Goal: Task Accomplishment & Management: Manage account settings

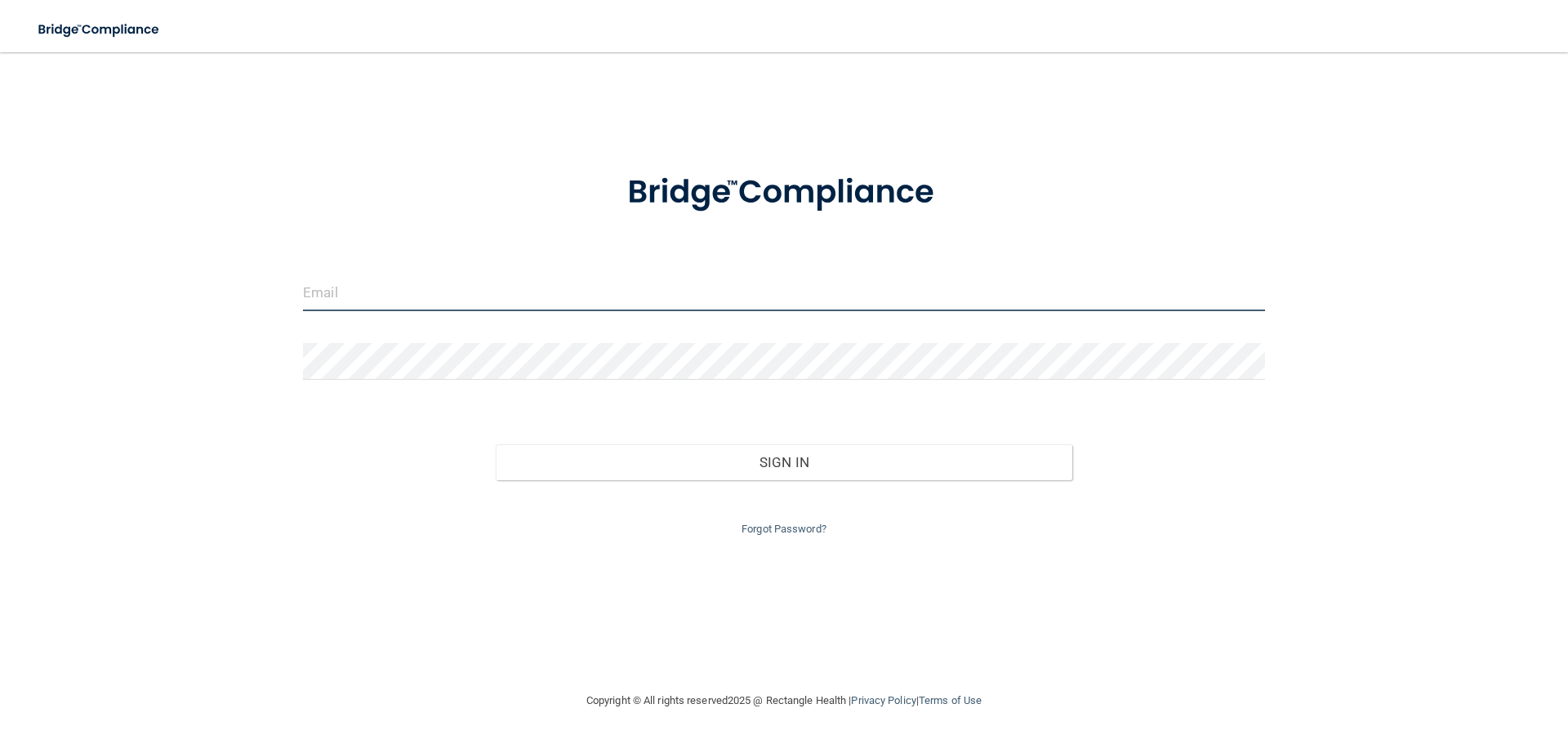
type input "[EMAIL_ADDRESS][DOMAIN_NAME]"
drag, startPoint x: 476, startPoint y: 298, endPoint x: 298, endPoint y: 268, distance: 180.5
click at [298, 268] on div "[EMAIL_ADDRESS][DOMAIN_NAME] Invalid email/password. You don't have permission …" at bounding box center [784, 371] width 1503 height 605
type input "[EMAIL_ADDRESS][DOMAIN_NAME]"
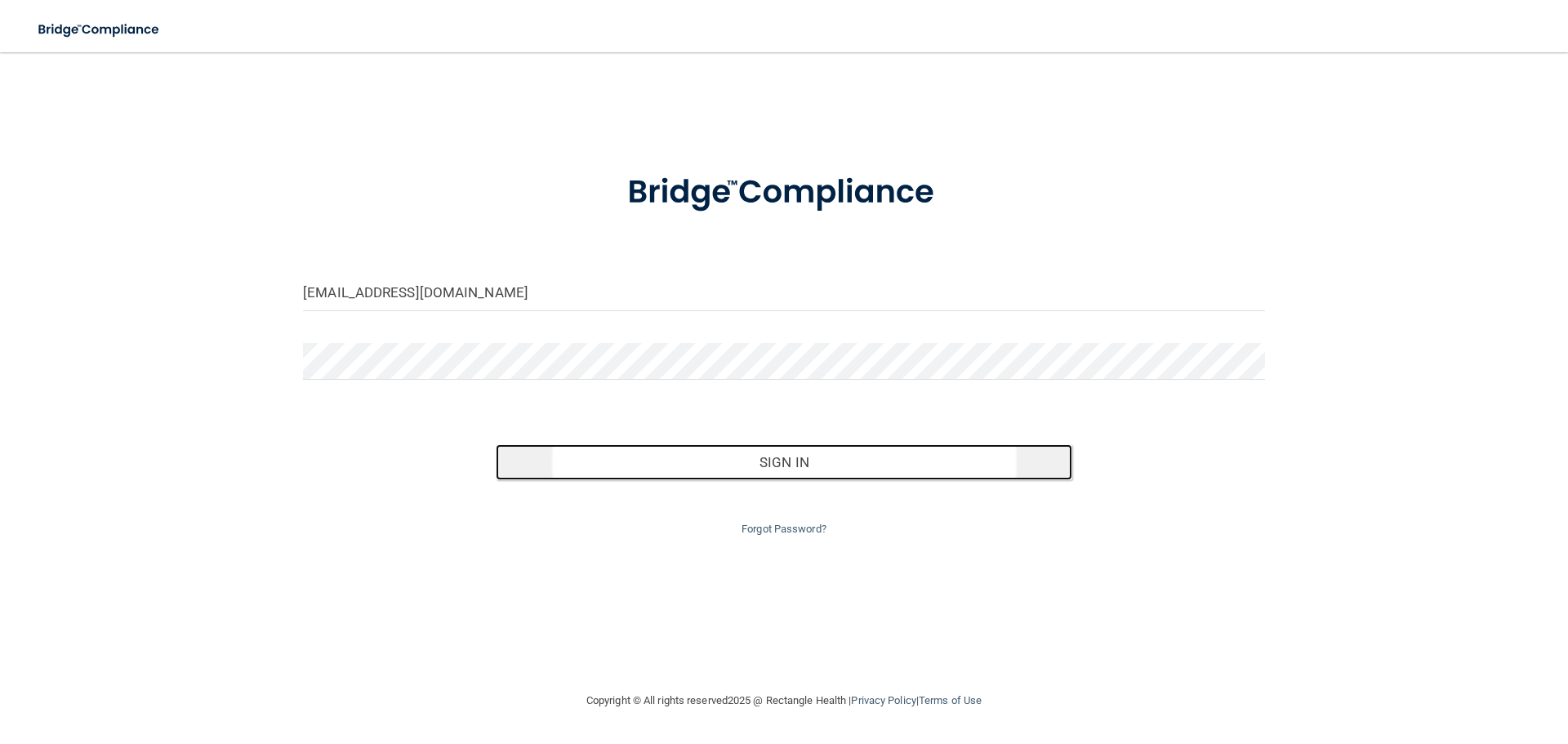
click at [601, 455] on button "Sign In" at bounding box center [784, 462] width 578 height 36
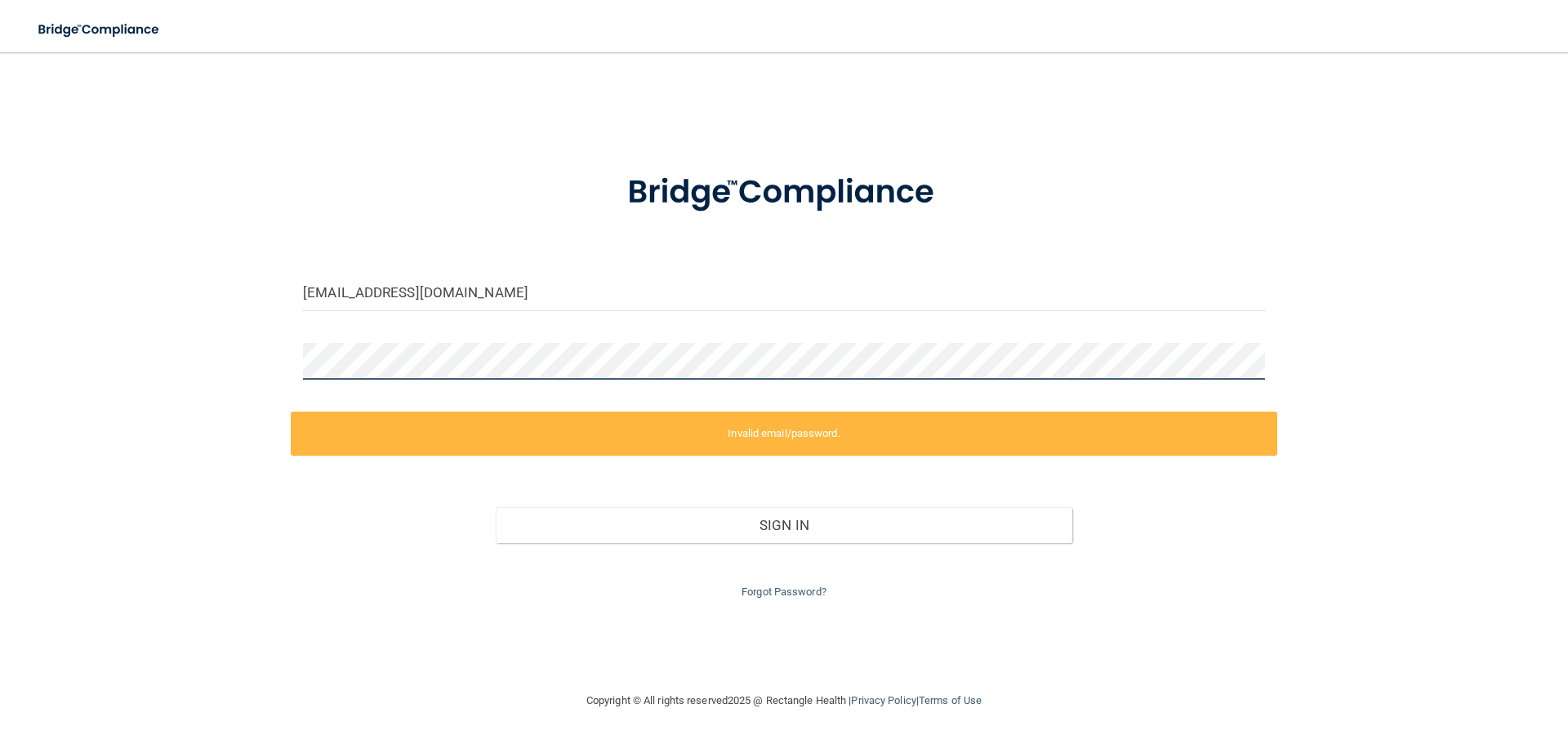
click at [253, 372] on div "[EMAIL_ADDRESS][DOMAIN_NAME] Invalid email/password. You don't have permission …" at bounding box center [784, 371] width 1503 height 605
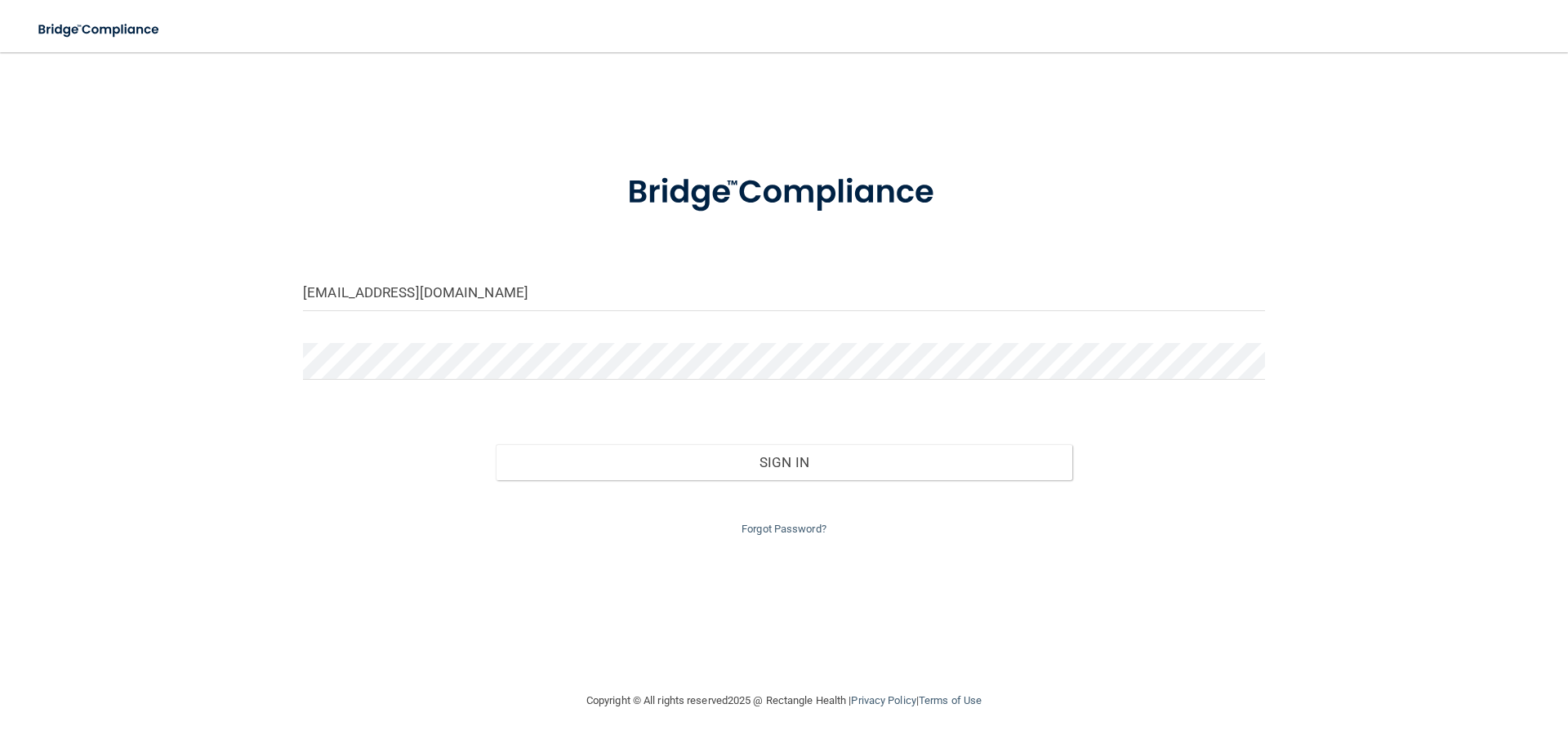
click at [653, 592] on div "[EMAIL_ADDRESS][DOMAIN_NAME] Invalid email/password. You don't have permission …" at bounding box center [784, 371] width 1503 height 605
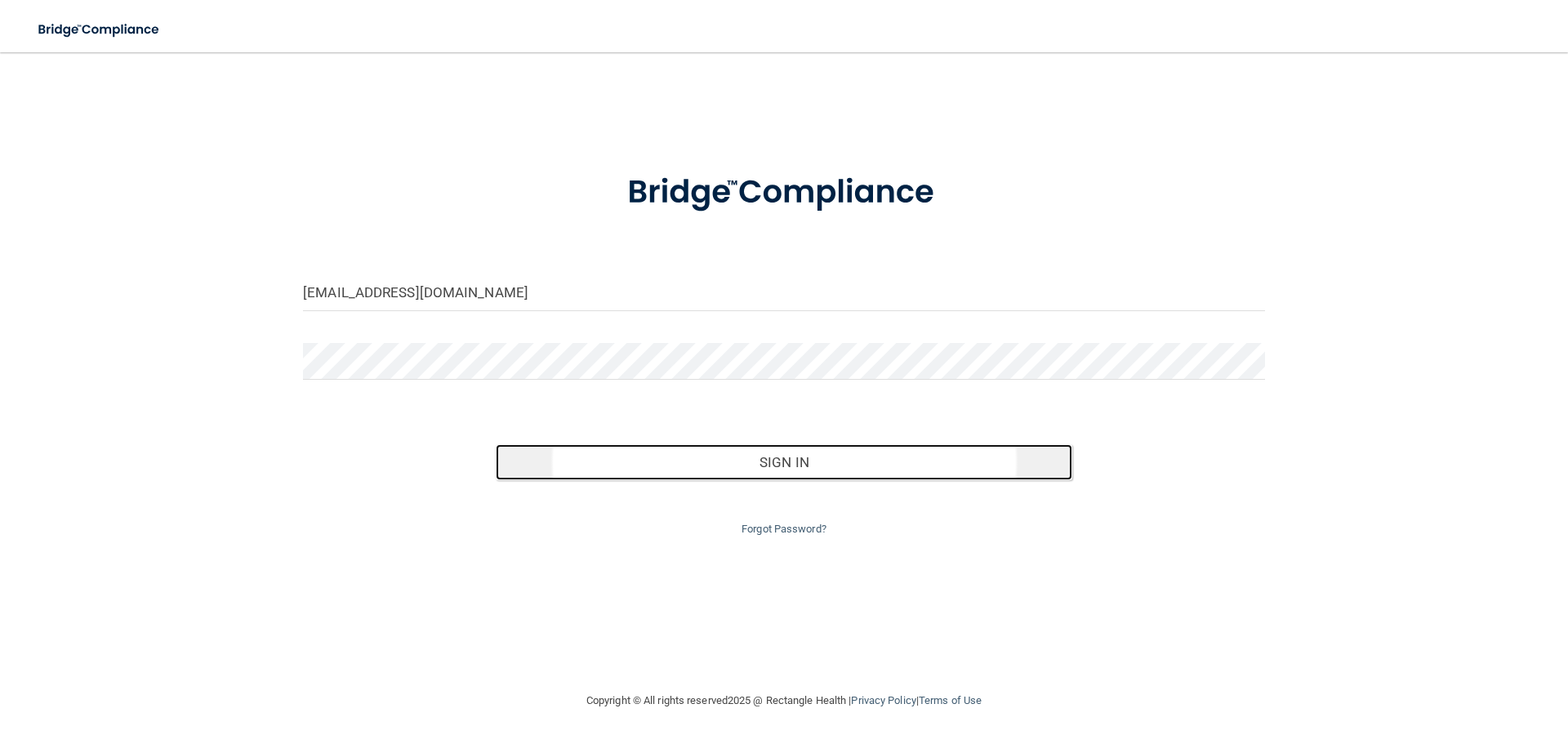
click at [805, 471] on button "Sign In" at bounding box center [784, 462] width 578 height 36
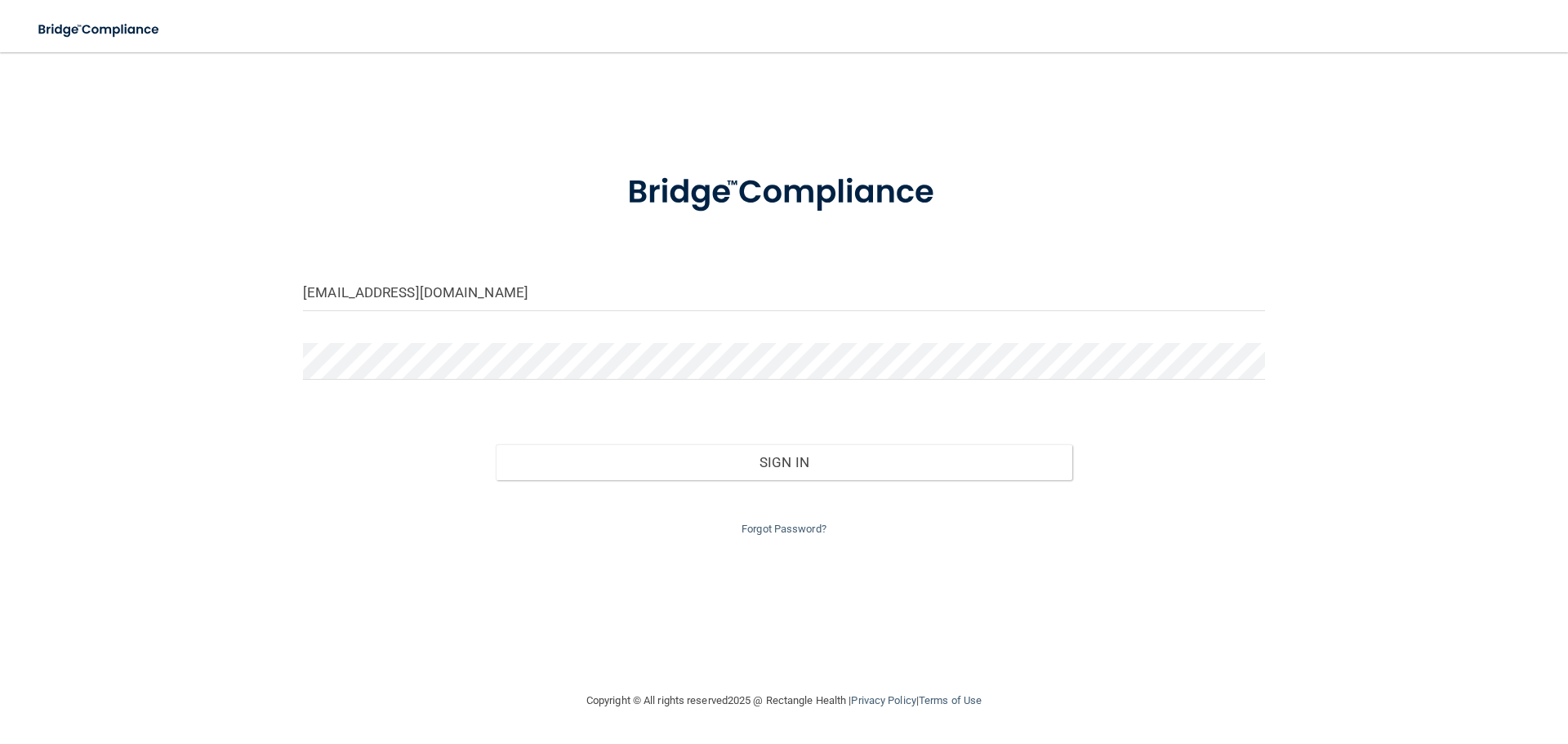
drag, startPoint x: 803, startPoint y: 633, endPoint x: 824, endPoint y: 591, distance: 47.0
click at [805, 631] on div "[EMAIL_ADDRESS][DOMAIN_NAME] Invalid email/password. You don't have permission …" at bounding box center [784, 371] width 1503 height 605
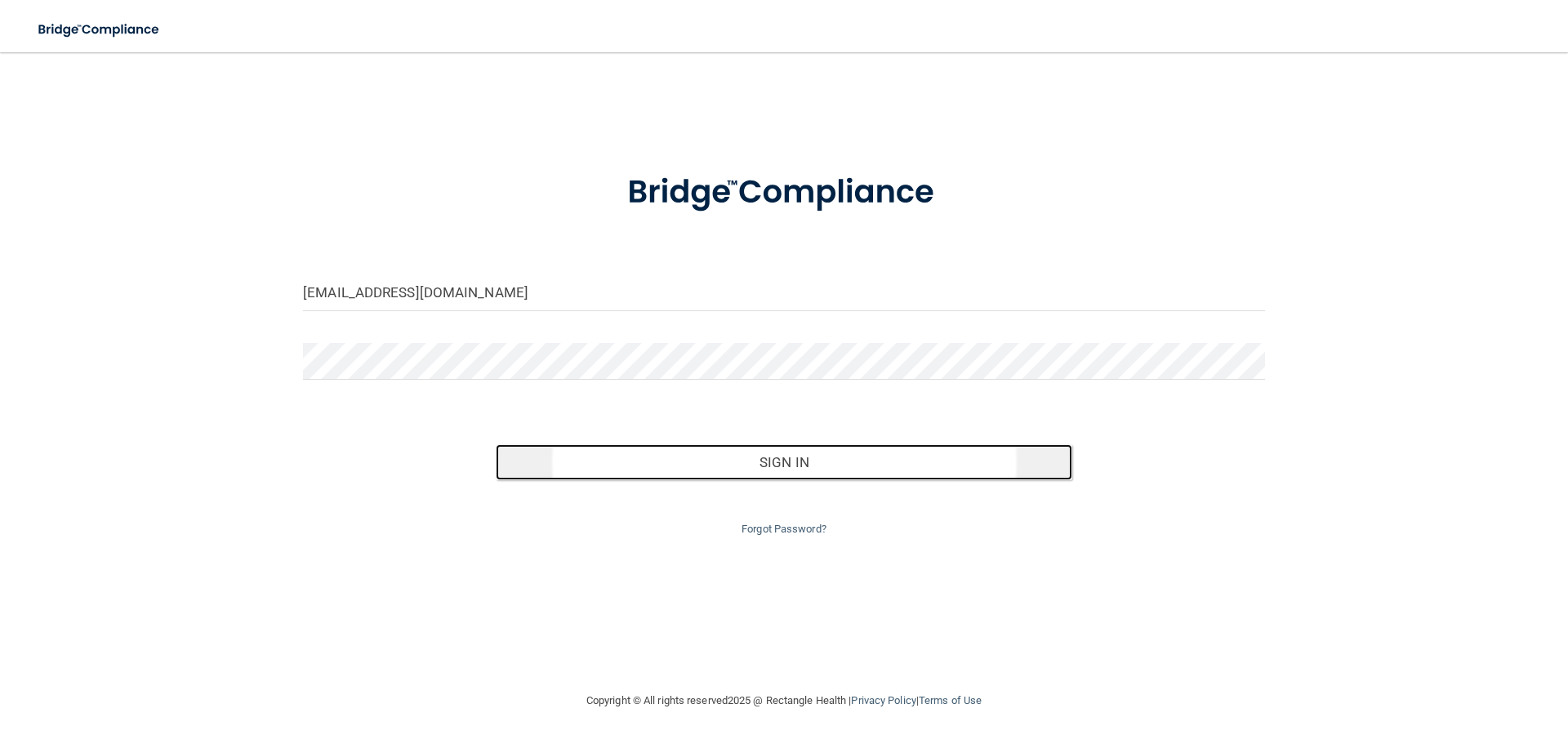
click at [837, 463] on button "Sign In" at bounding box center [784, 462] width 578 height 36
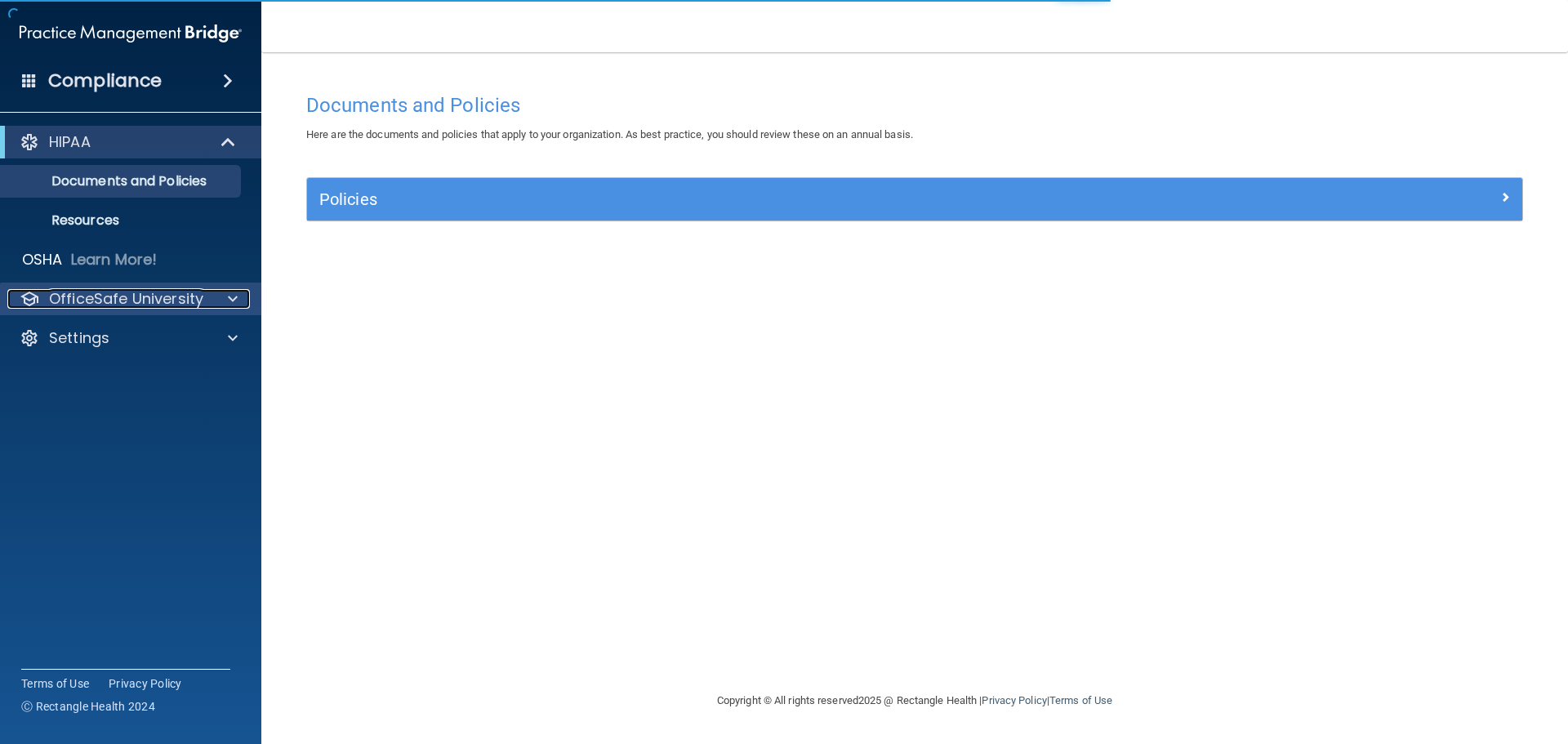
click at [159, 297] on p "OfficeSafe University" at bounding box center [125, 299] width 154 height 20
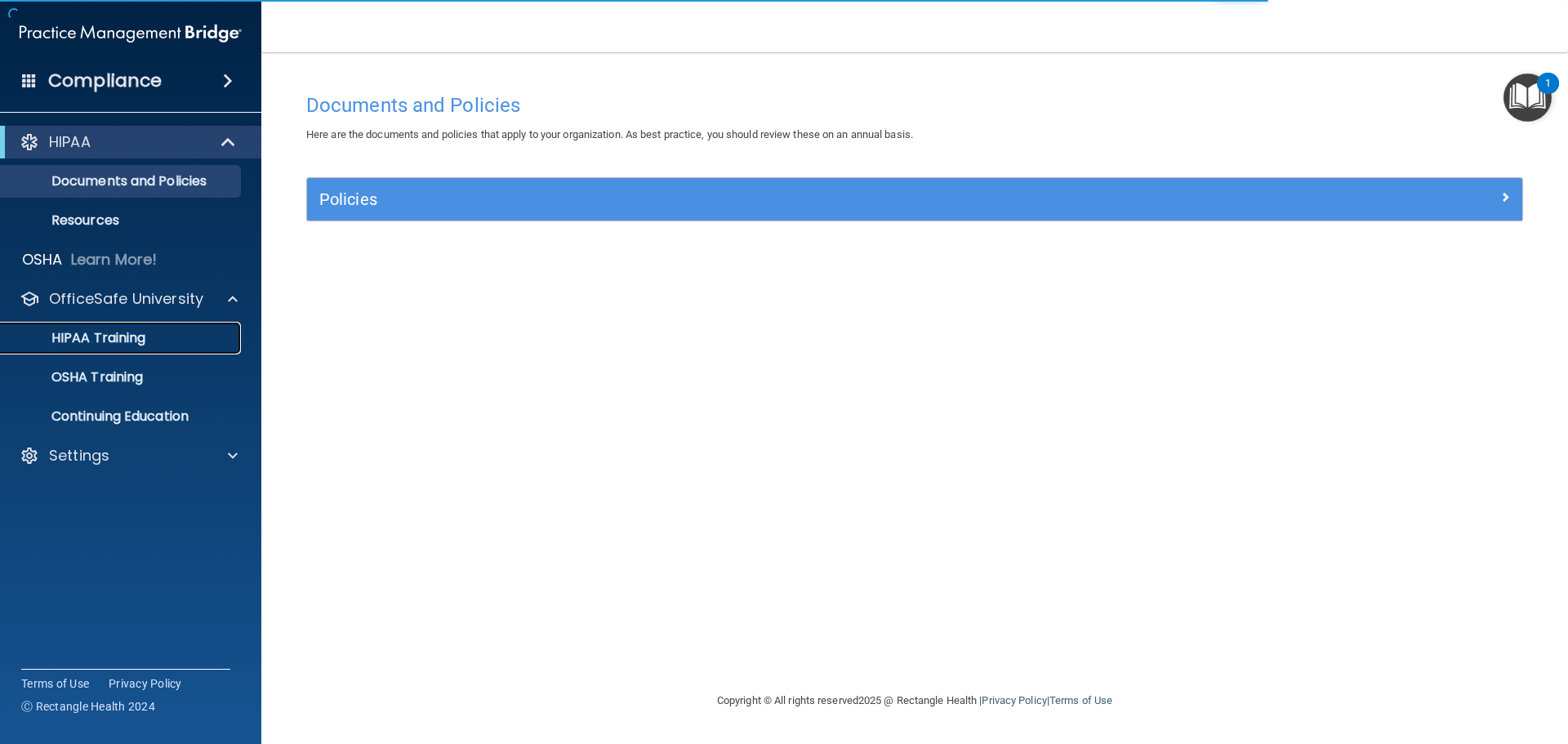
click at [157, 338] on div "HIPAA Training" at bounding box center [122, 338] width 223 height 16
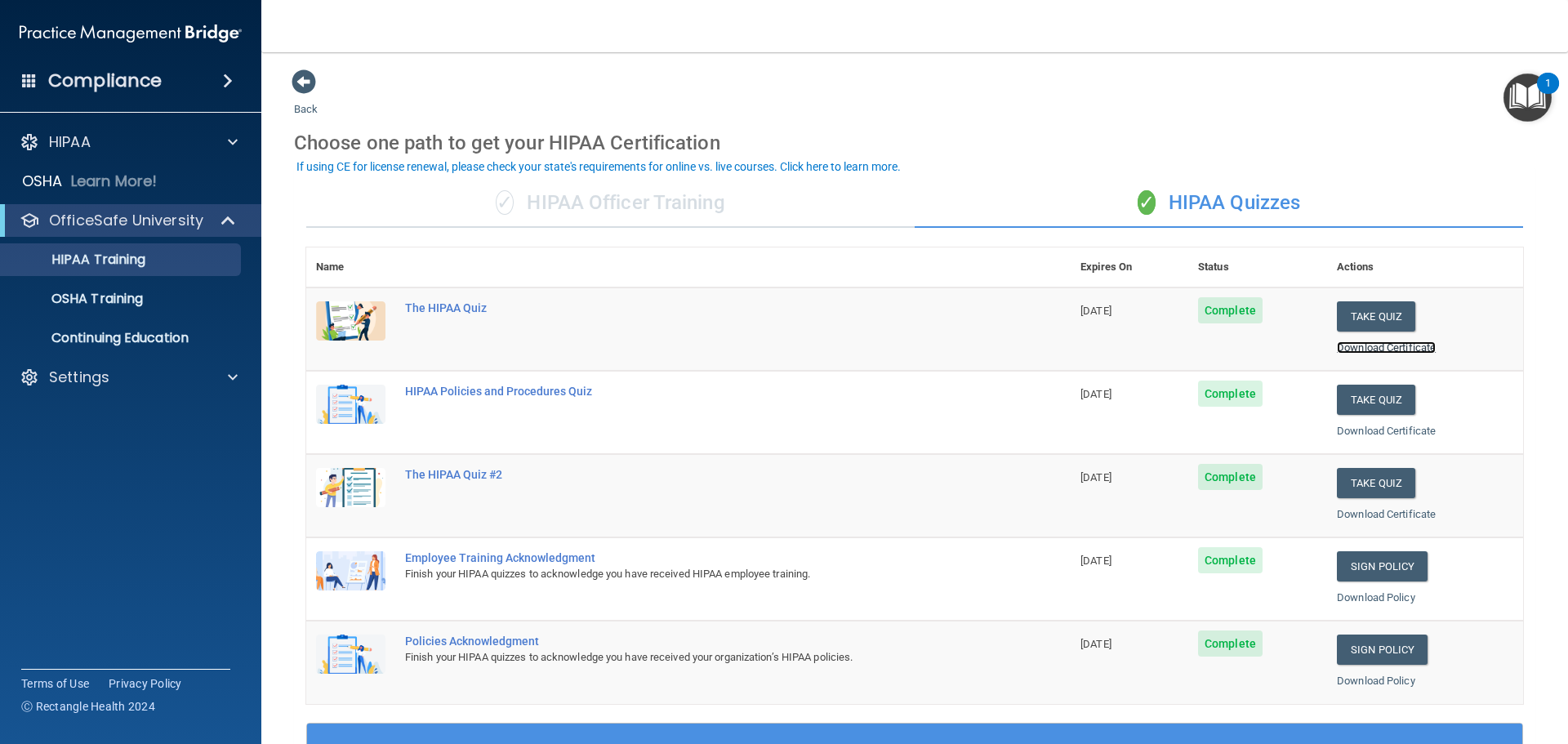
click at [1399, 344] on link "Download Certificate" at bounding box center [1387, 347] width 99 height 12
click at [1349, 434] on link "Download Certificate" at bounding box center [1387, 430] width 99 height 12
click at [1358, 509] on link "Download Certificate" at bounding box center [1387, 514] width 99 height 12
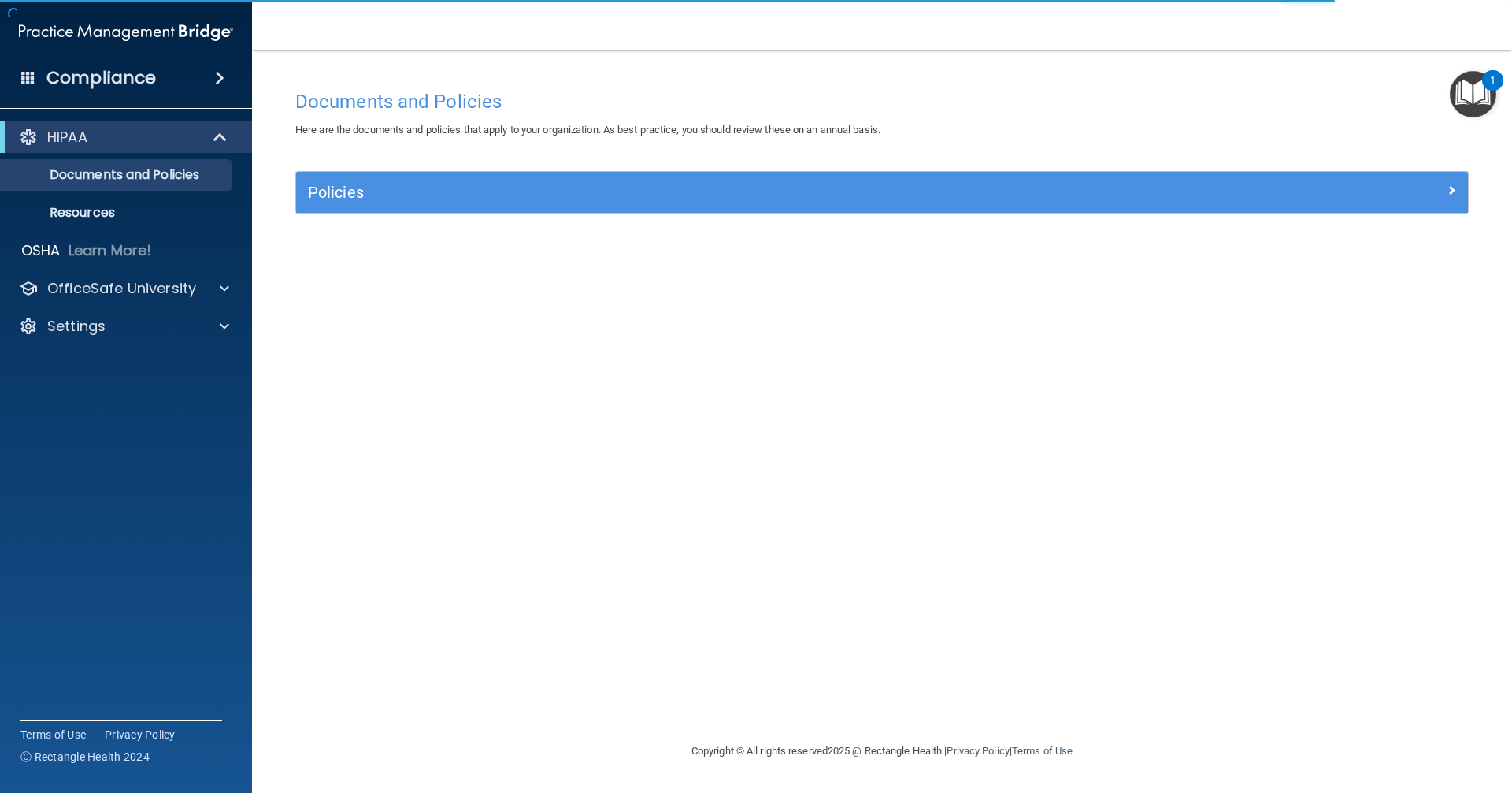
click at [731, 79] on div "1" at bounding box center [1493, 80] width 22 height 21
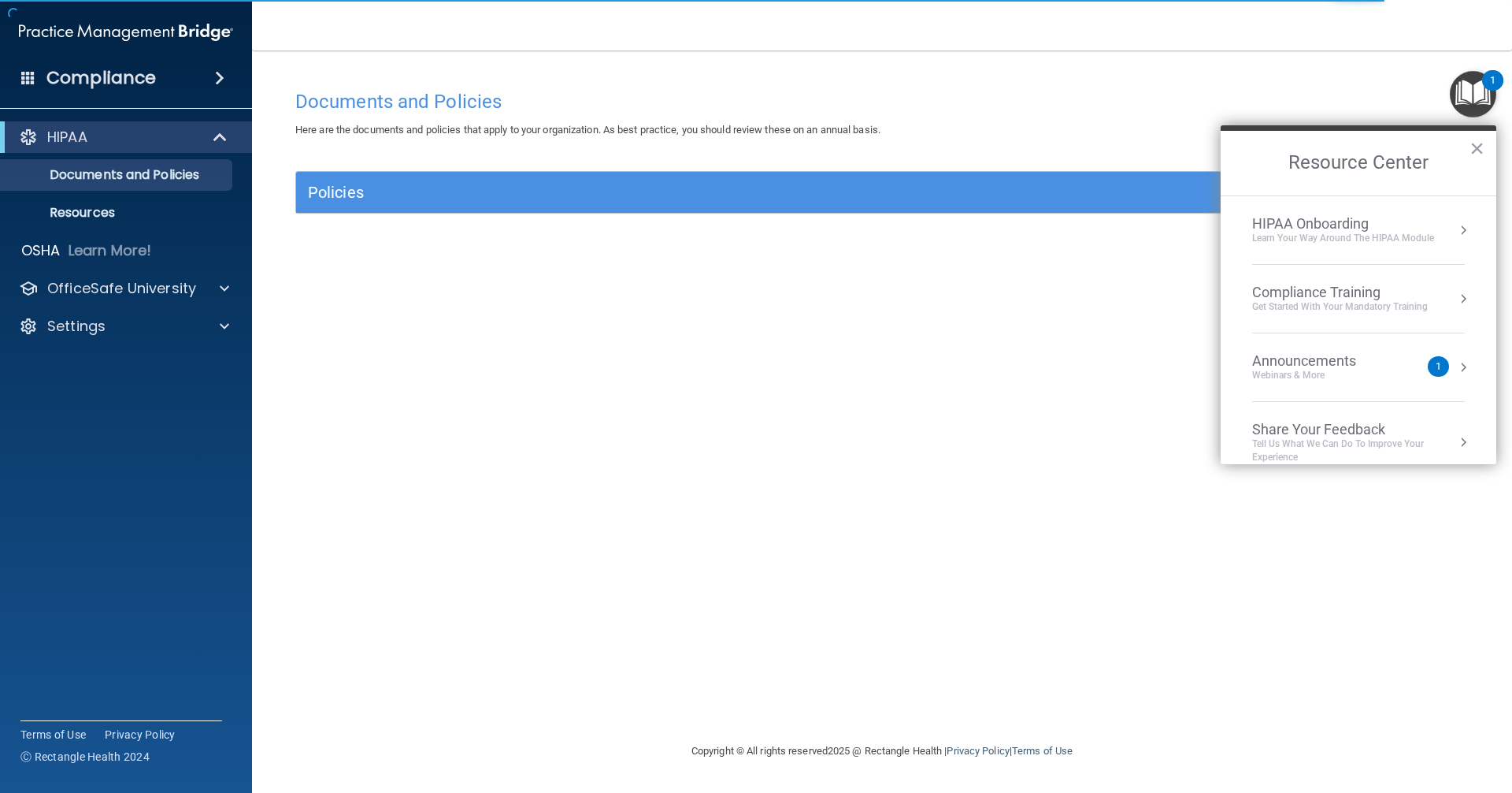
click at [731, 59] on main "Documents and Policies Here are the documents and policies that apply to your o…" at bounding box center [882, 422] width 1260 height 742
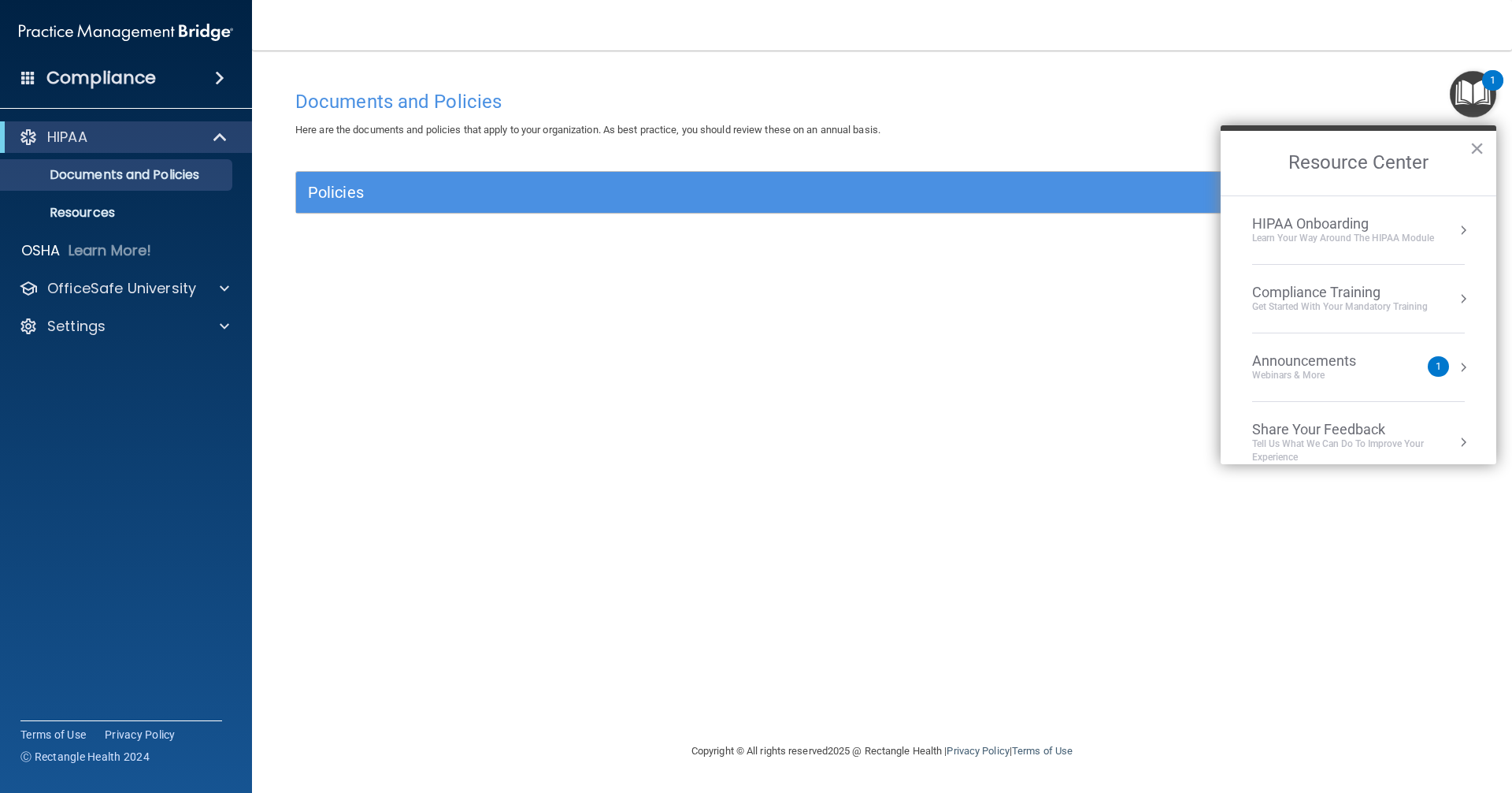
click at [513, 569] on div "Documents and Policies Here are the documents and policies that apply to your o…" at bounding box center [882, 412] width 1197 height 659
click at [731, 145] on button "×" at bounding box center [1477, 148] width 15 height 25
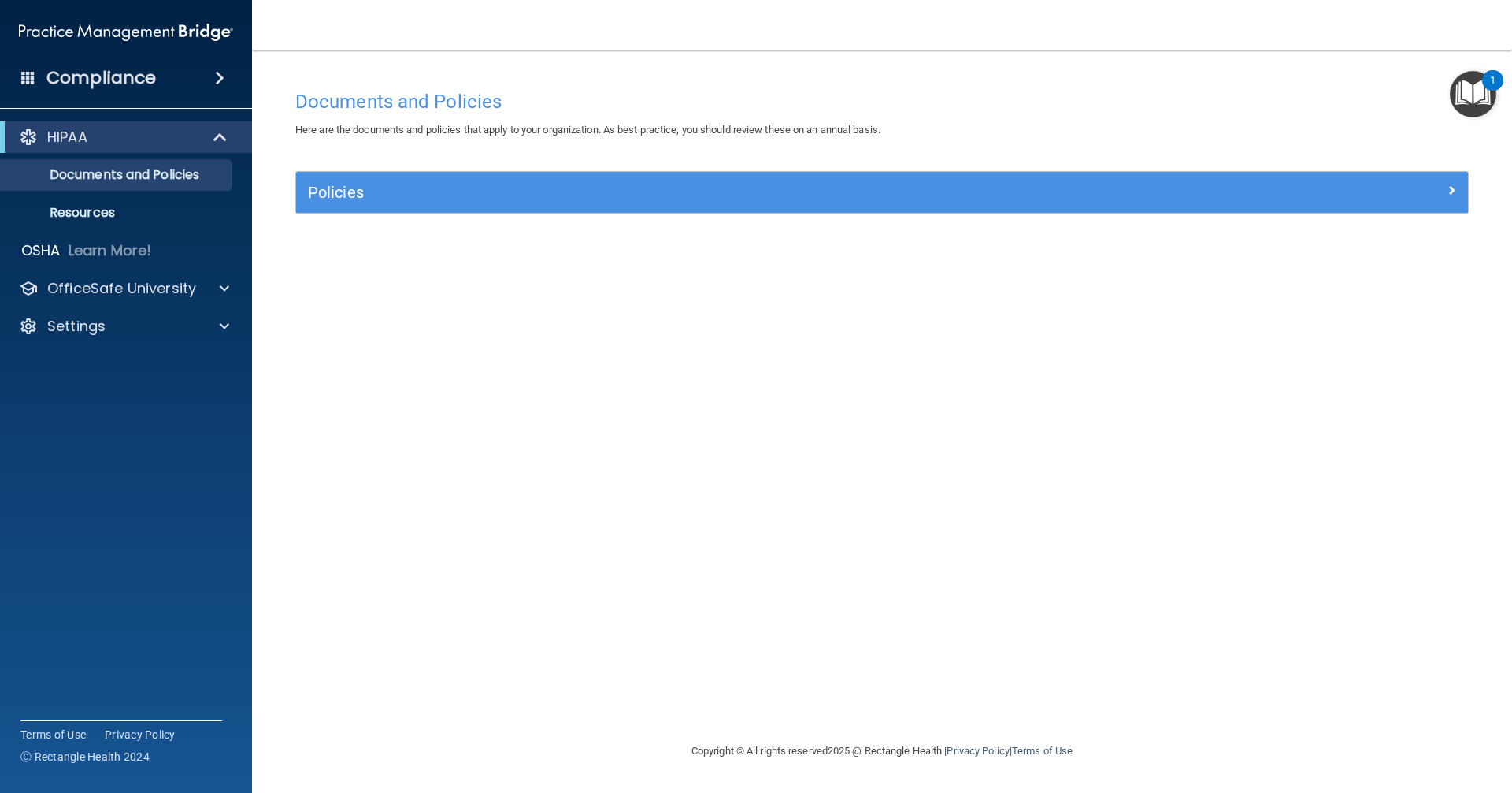
click at [731, 145] on div "Documents and Policies Here are the documents and policies that apply to your o…" at bounding box center [882, 412] width 1197 height 659
click at [63, 142] on p "HIPAA" at bounding box center [67, 136] width 41 height 19
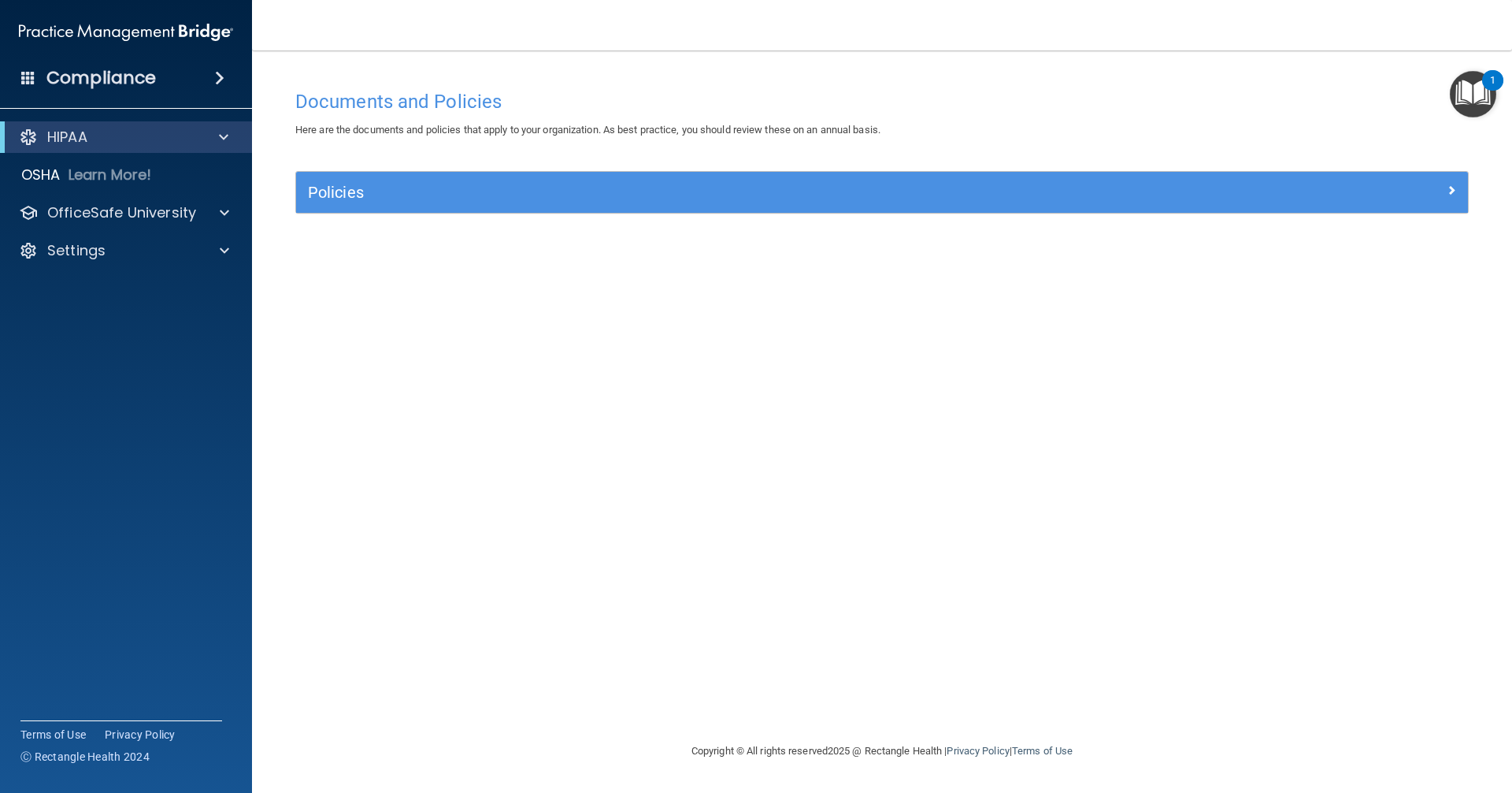
click at [26, 78] on span at bounding box center [29, 78] width 14 height 14
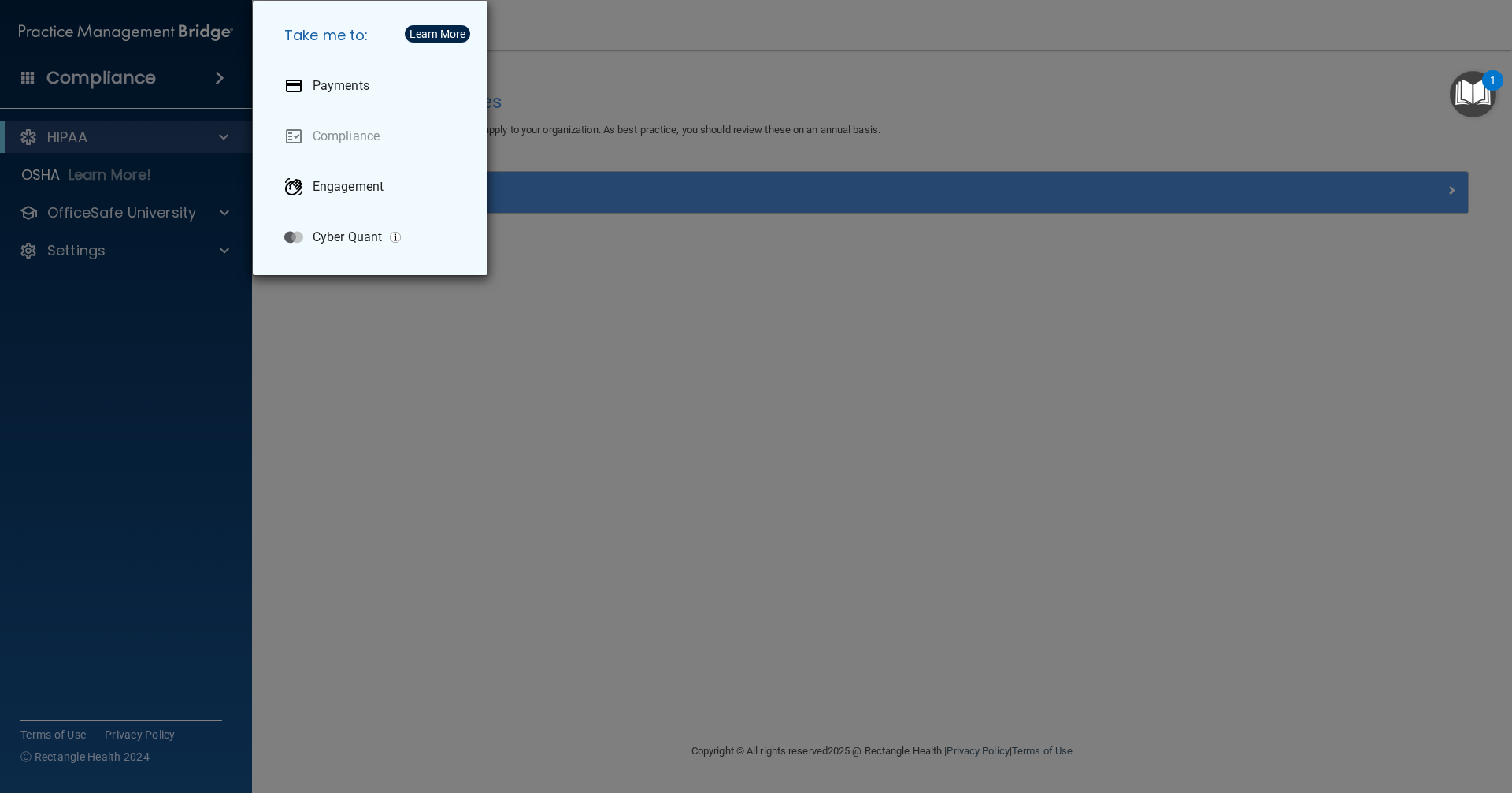
click at [496, 344] on div "Take me to: Payments Compliance Engagement Cyber Quant" at bounding box center [756, 396] width 1512 height 793
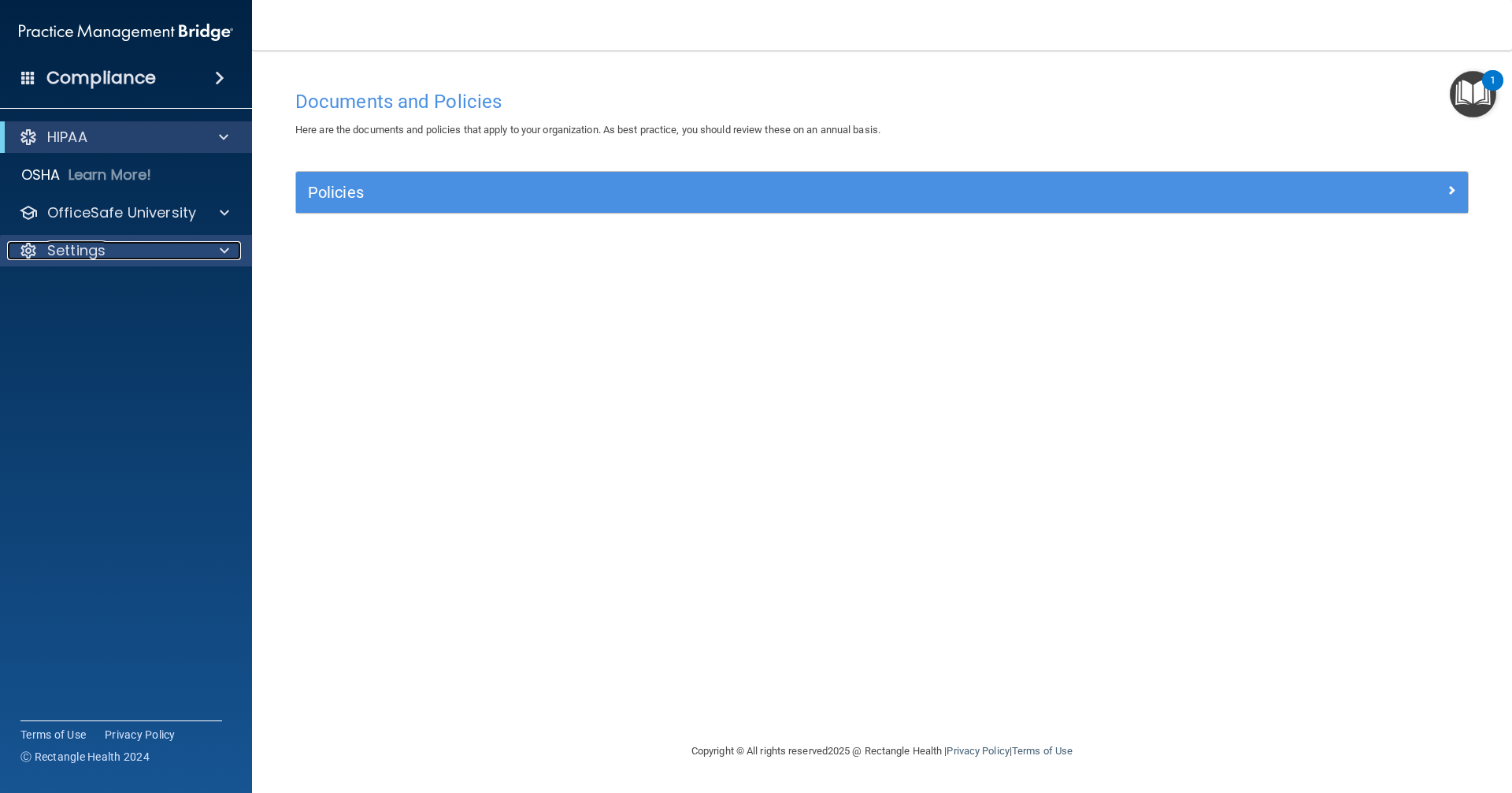
click at [106, 254] on div "Settings" at bounding box center [105, 250] width 195 height 19
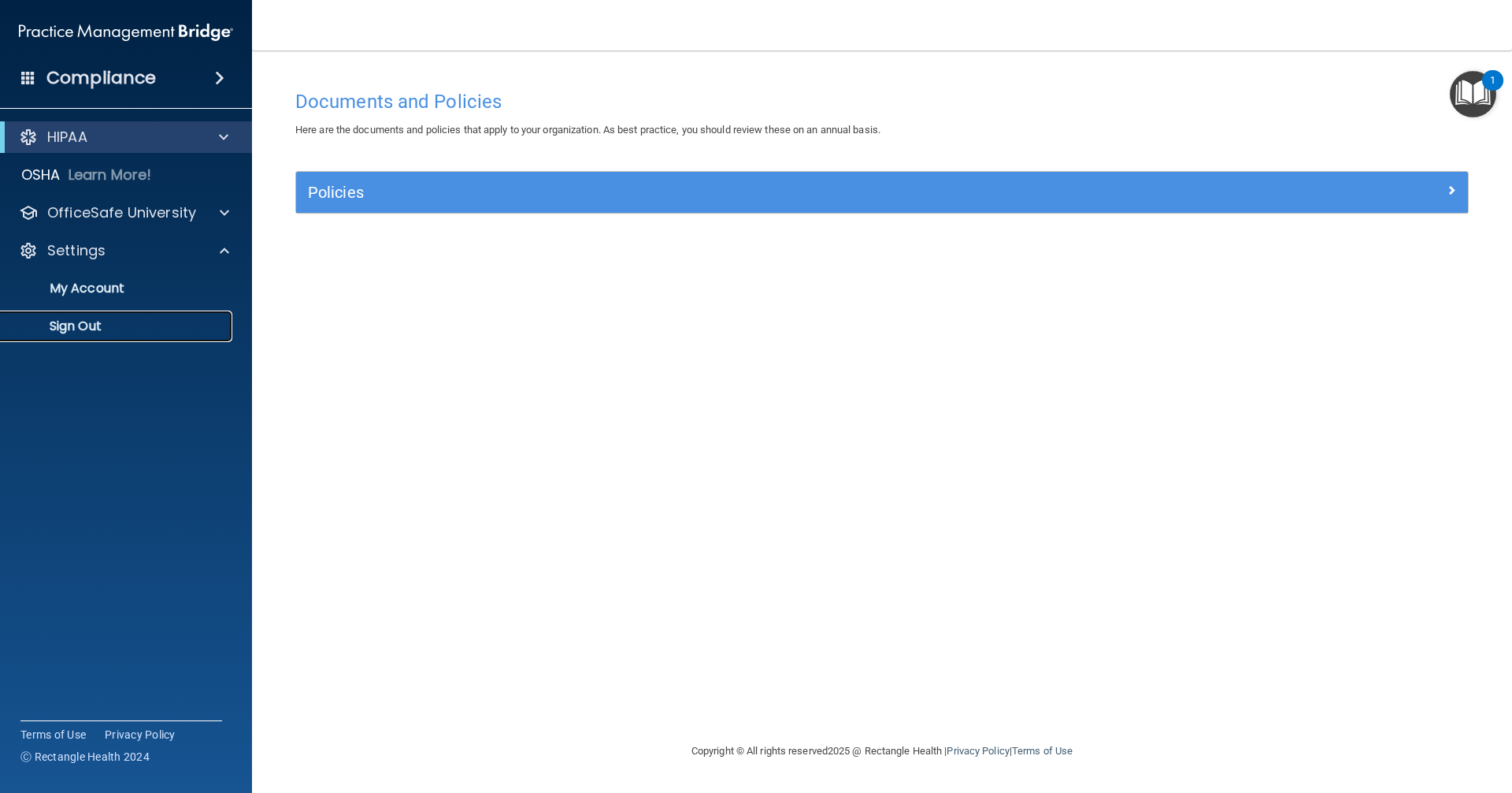
click at [104, 318] on link "Sign Out" at bounding box center [108, 326] width 248 height 32
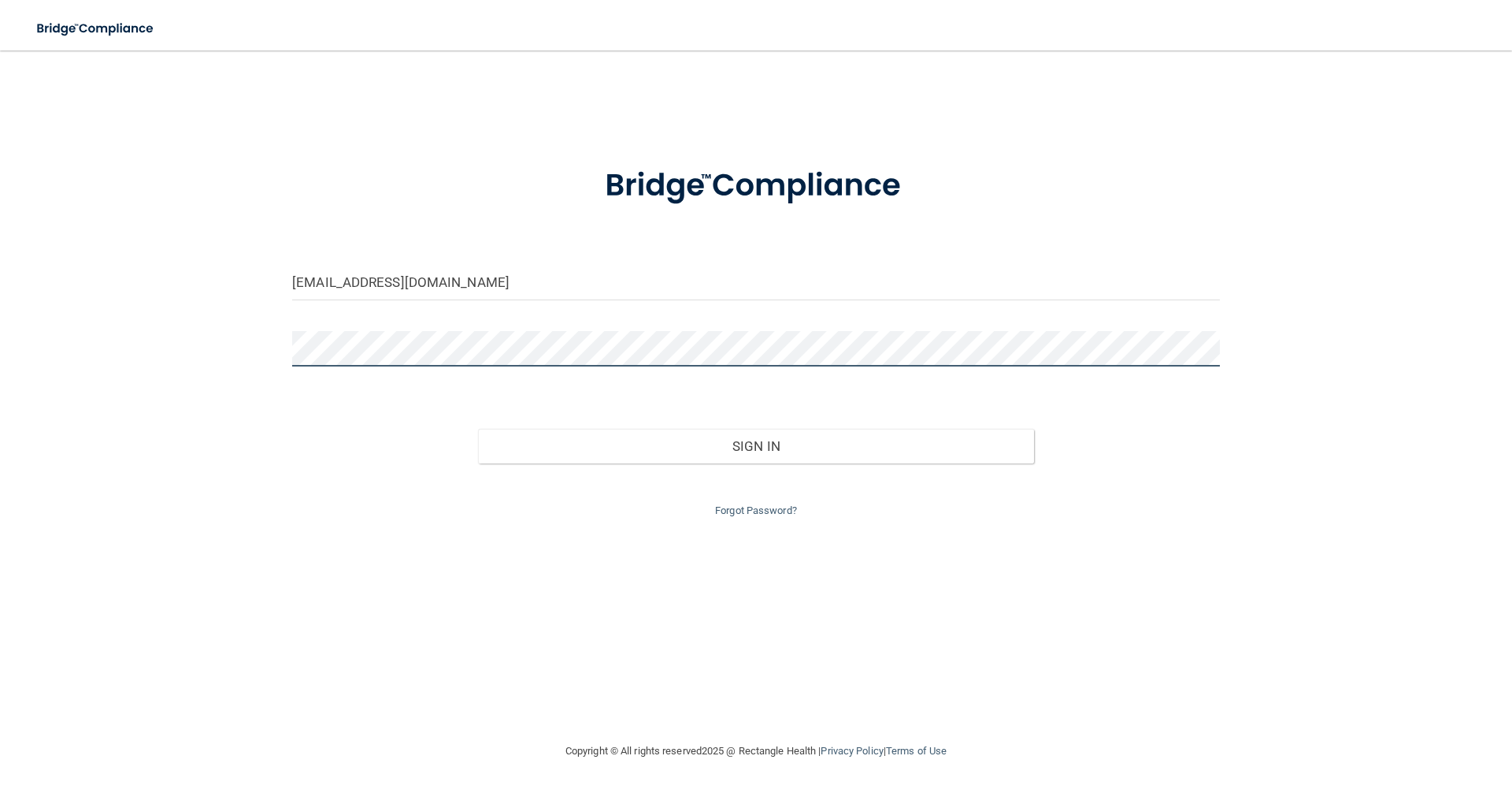
click at [241, 374] on div "[EMAIL_ADDRESS][DOMAIN_NAME] Invalid email/password. You don't have permission …" at bounding box center [756, 396] width 1450 height 659
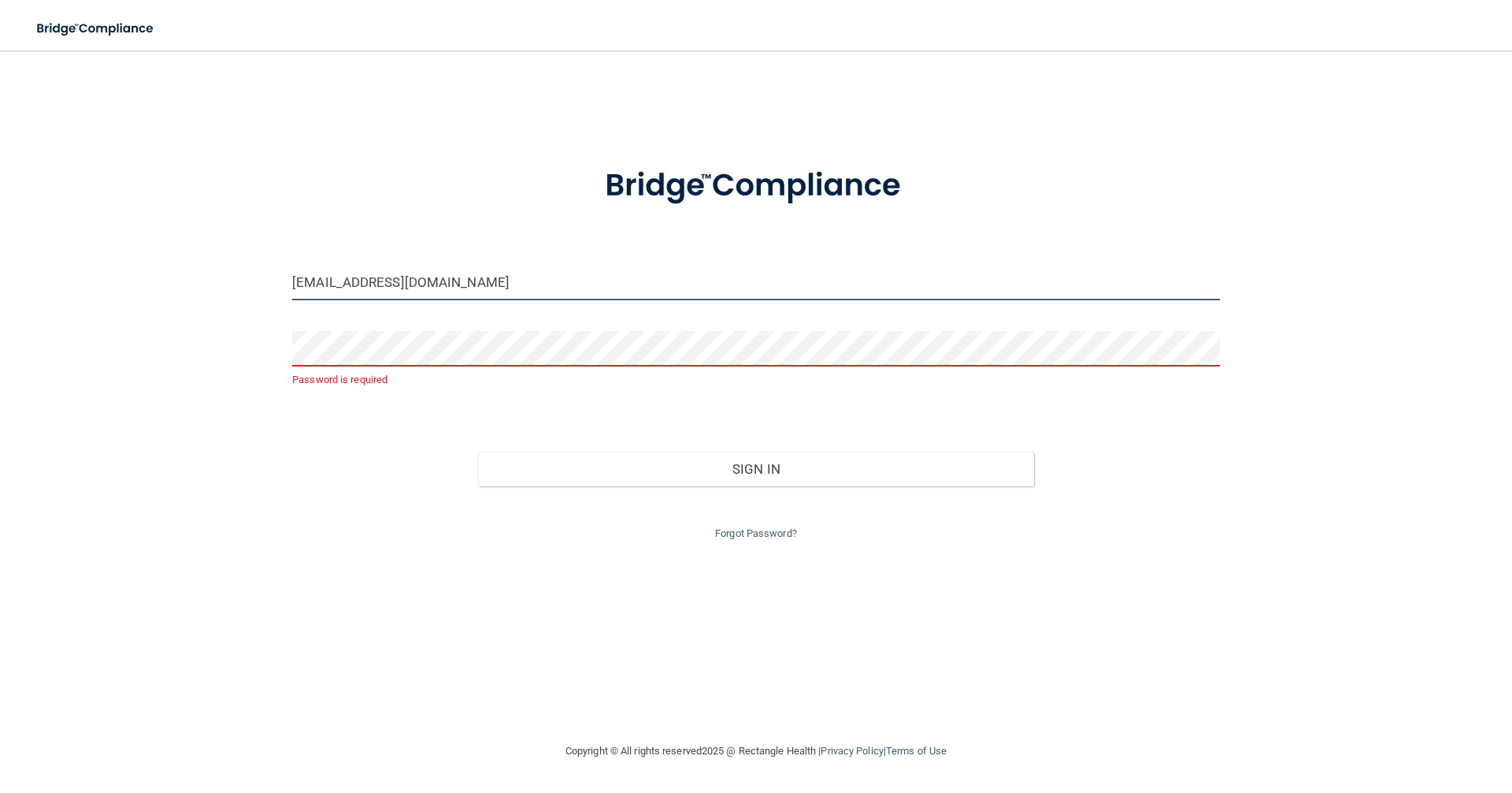
drag, startPoint x: 431, startPoint y: 279, endPoint x: 227, endPoint y: 237, distance: 208.3
click at [228, 239] on div "bcadkatie@gmail.com Password is required Invalid email/password. You don't have…" at bounding box center [756, 396] width 1450 height 659
